Goal: Task Accomplishment & Management: Complete application form

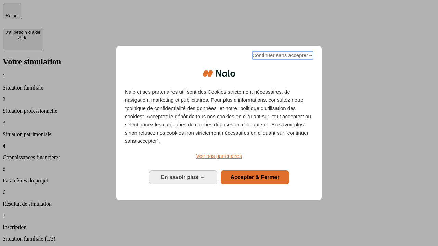
click at [282, 56] on span "Continuer sans accepter →" at bounding box center [282, 55] width 61 height 8
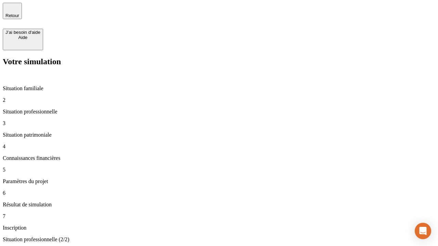
type input "30 000"
type input "1 000"
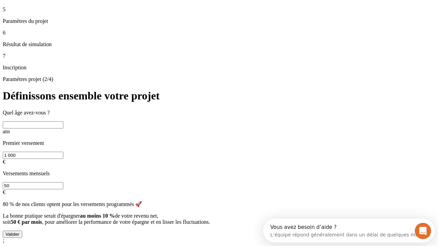
scroll to position [13, 0]
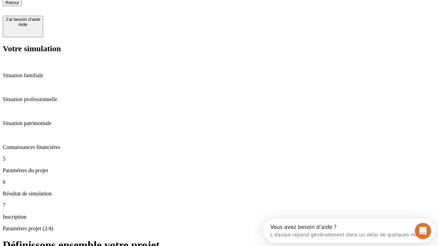
type input "40"
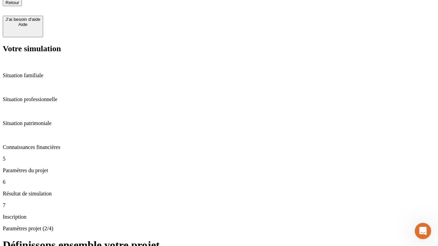
type input "200 000"
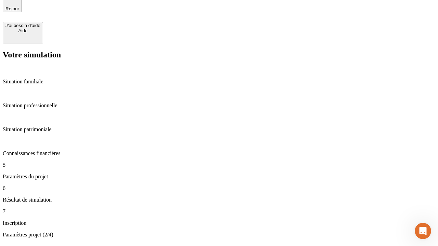
type input "640"
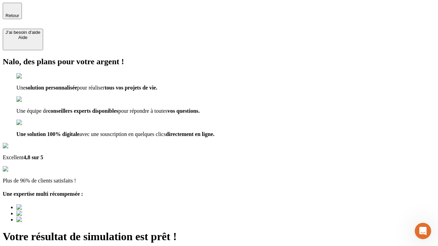
type input "[EMAIL_ADDRESS][DOMAIN_NAME]"
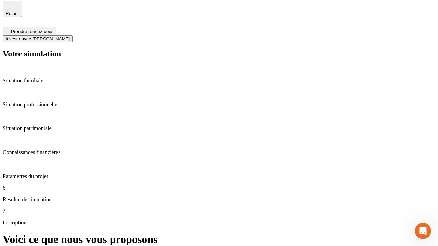
click at [70, 36] on span "Investir avec [PERSON_NAME]" at bounding box center [37, 38] width 64 height 5
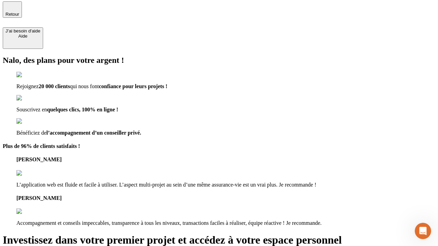
type input "[PERSON_NAME][EMAIL_ADDRESS][DOMAIN_NAME]"
